Goal: Information Seeking & Learning: Understand process/instructions

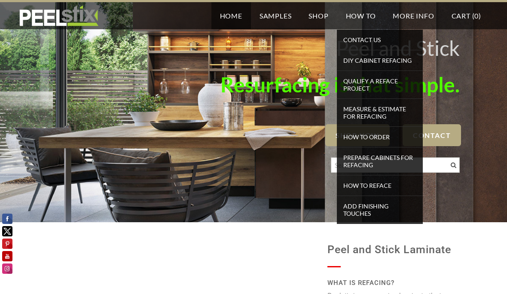
click at [368, 64] on span "DIY Cabinet Refacing" at bounding box center [380, 61] width 82 height 12
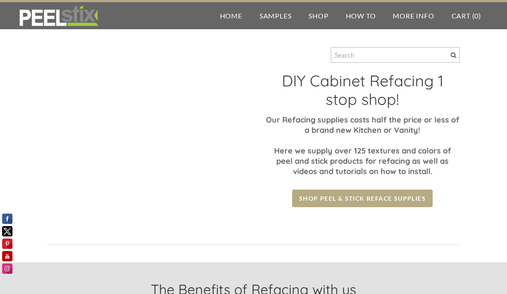
click at [49, 257] on div "DIY Cabinet Refacing 1 stop shop! Our Refacing supplies costs half the price or…" at bounding box center [253, 144] width 412 height 236
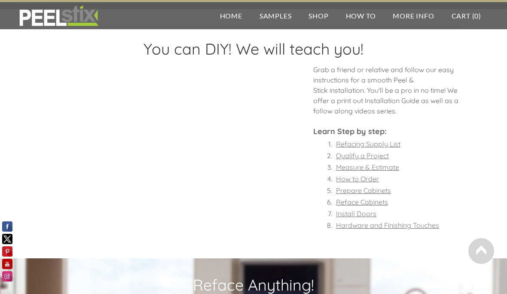
scroll to position [644, 0]
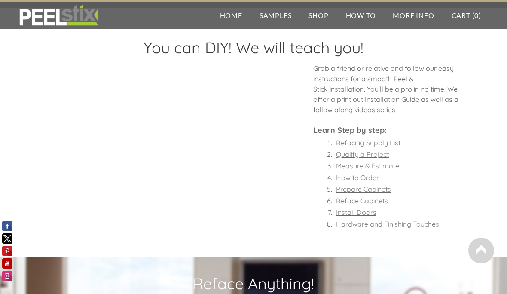
click at [383, 188] on font "Prepare Cabinets" at bounding box center [363, 189] width 55 height 9
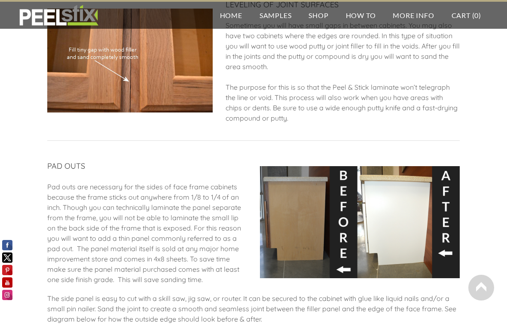
scroll to position [559, 0]
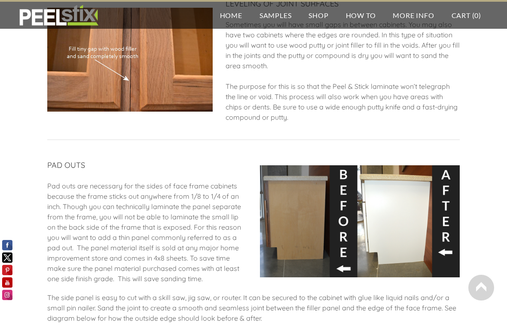
click at [12, 202] on div "PREPARING CABINETS FOR REFACING EMPTY CABINETS Before starting any reface proje…" at bounding box center [253, 83] width 507 height 1232
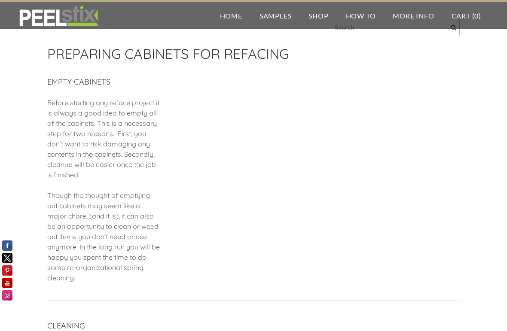
scroll to position [27, 0]
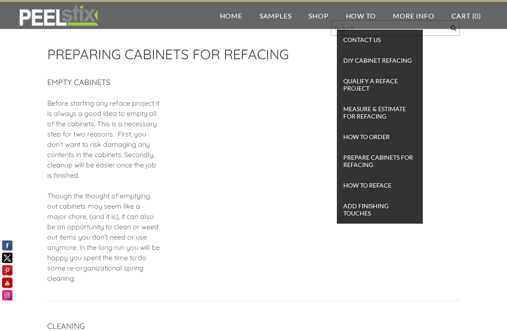
click at [367, 79] on span "Qualify a Reface Project" at bounding box center [380, 85] width 82 height 19
